Goal: Navigation & Orientation: Go to known website

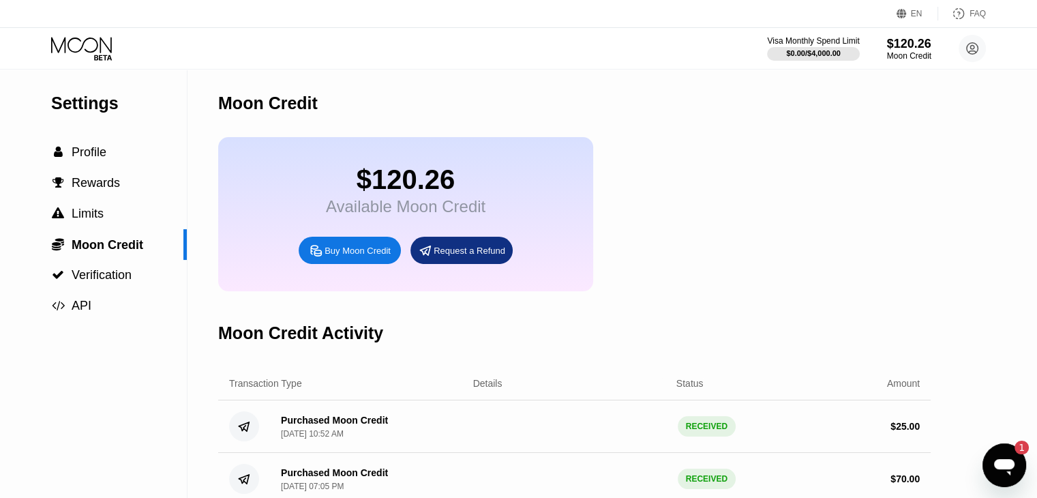
click at [90, 39] on icon at bounding box center [82, 49] width 63 height 24
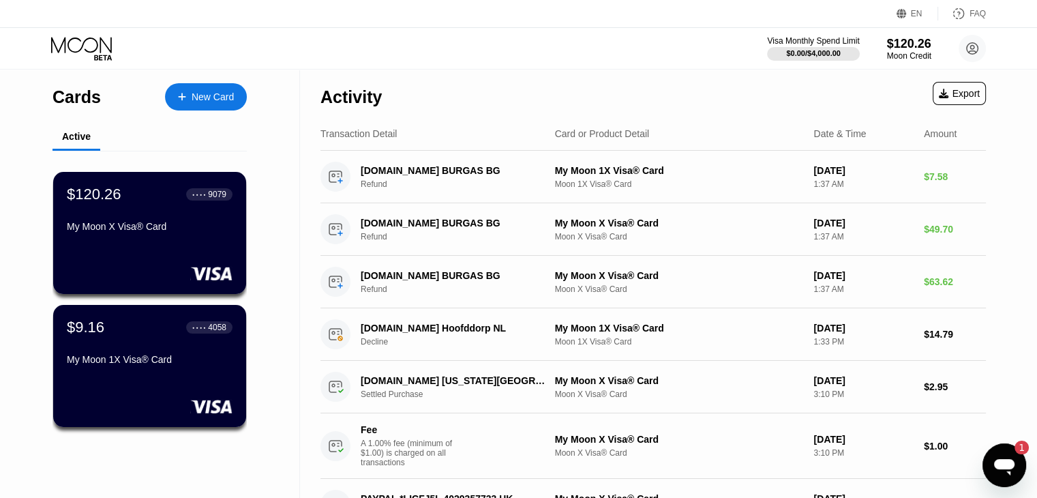
click at [1011, 474] on icon "Open messaging window, 1 unread message" at bounding box center [1004, 465] width 25 height 25
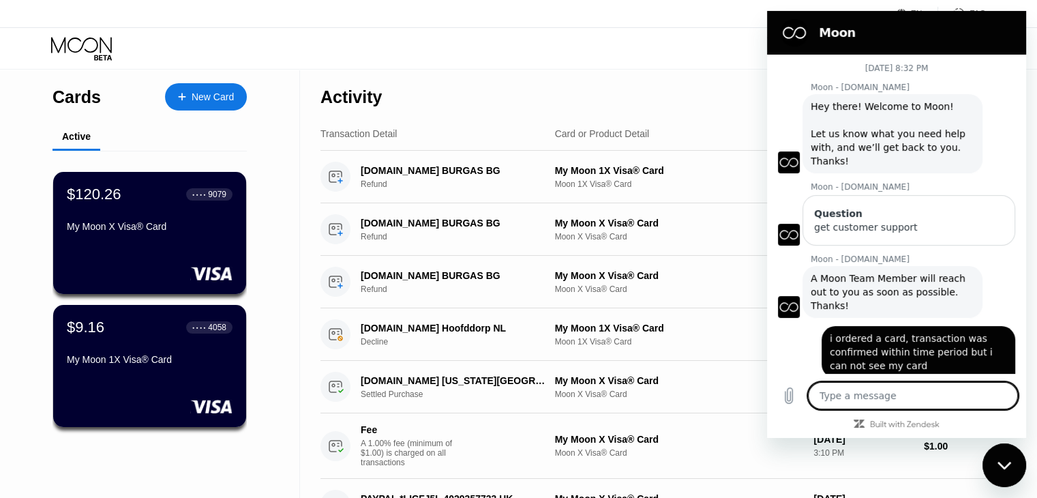
scroll to position [1348, 0]
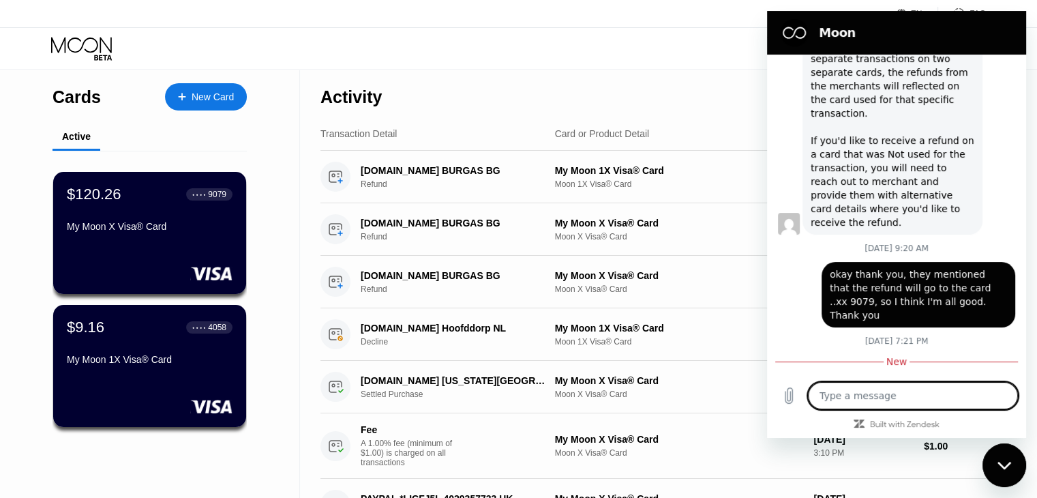
click at [1009, 464] on icon "Close messaging window" at bounding box center [1004, 465] width 14 height 8
type textarea "x"
